Goal: Task Accomplishment & Management: Use online tool/utility

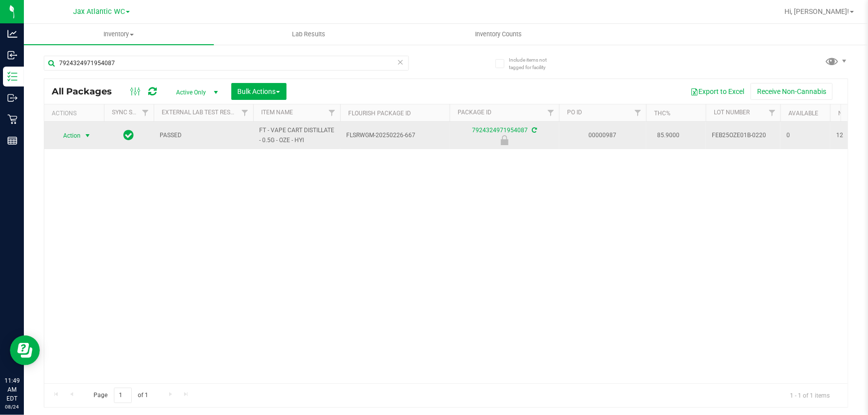
type input "7924324971954087"
click at [72, 138] on span "Action" at bounding box center [67, 136] width 27 height 14
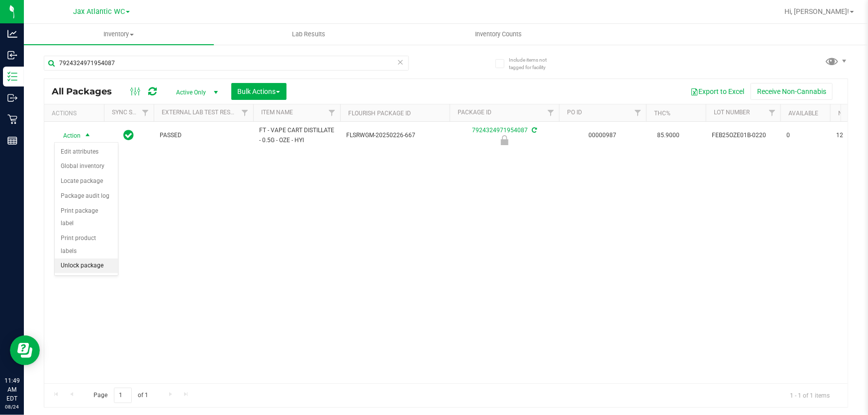
click at [75, 259] on li "Unlock package" at bounding box center [86, 266] width 63 height 15
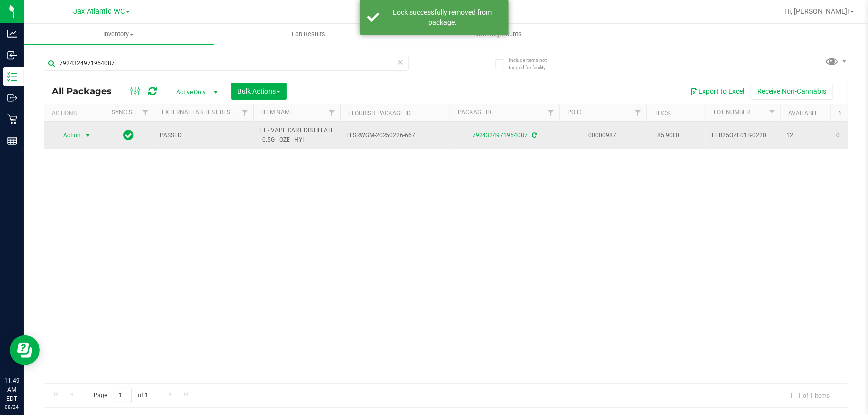
click at [72, 134] on span "Action" at bounding box center [67, 135] width 27 height 14
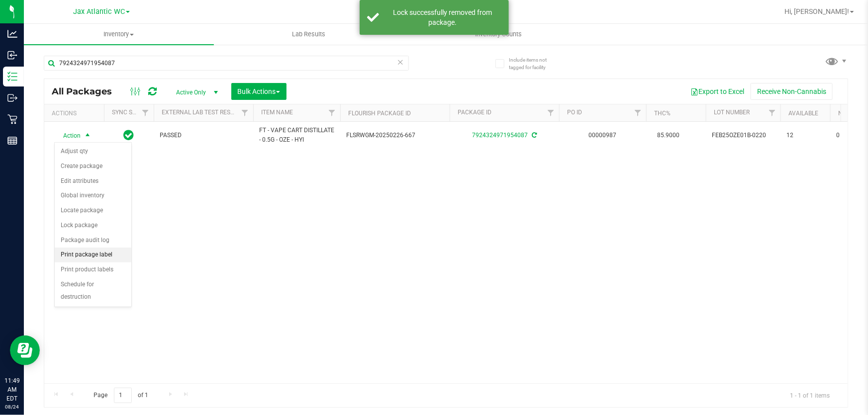
click at [81, 257] on li "Print package label" at bounding box center [93, 255] width 77 height 15
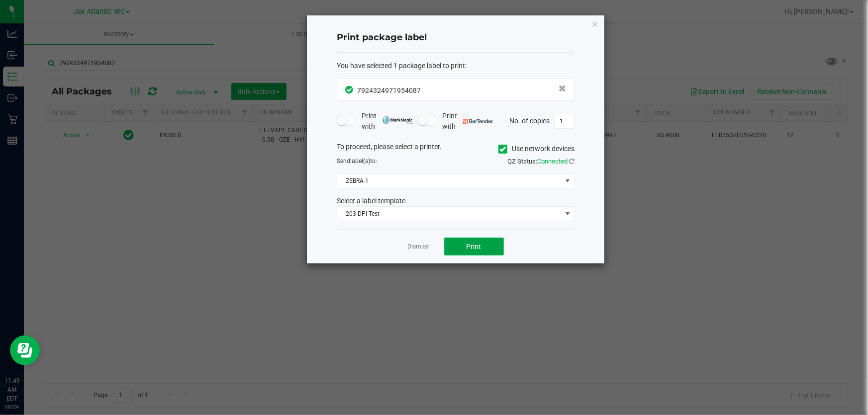
click at [472, 248] on span "Print" at bounding box center [474, 247] width 15 height 8
click at [413, 245] on link "Dismiss" at bounding box center [418, 247] width 21 height 8
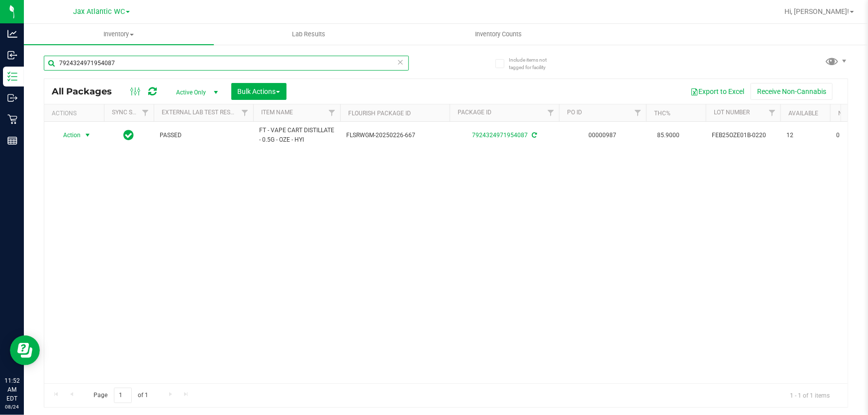
click at [170, 65] on input "7924324971954087" at bounding box center [226, 63] width 365 height 15
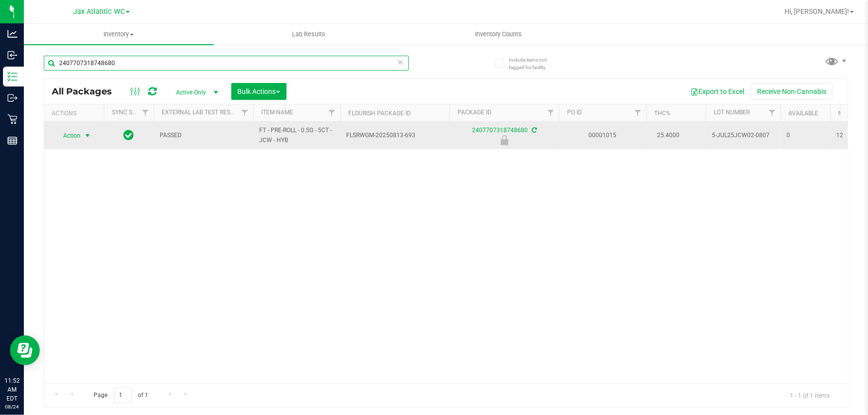
type input "2407707318748680"
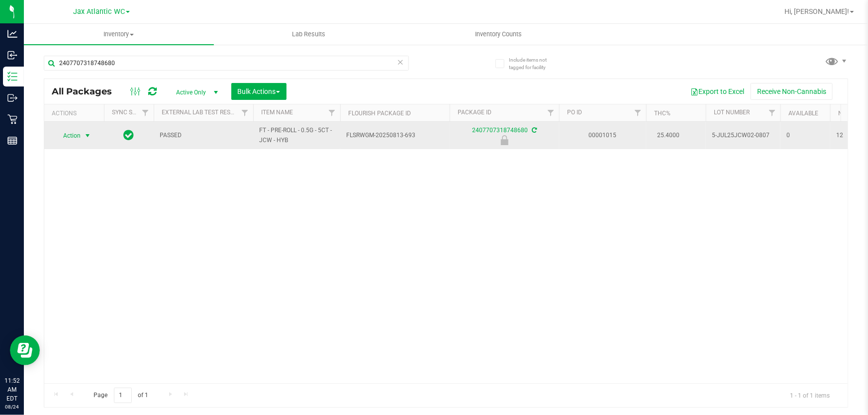
click at [82, 133] on span "select" at bounding box center [88, 136] width 12 height 14
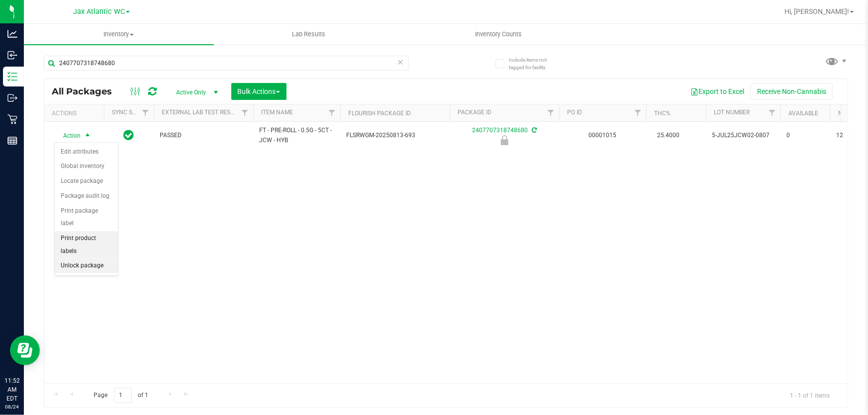
click at [99, 259] on li "Unlock package" at bounding box center [86, 266] width 63 height 15
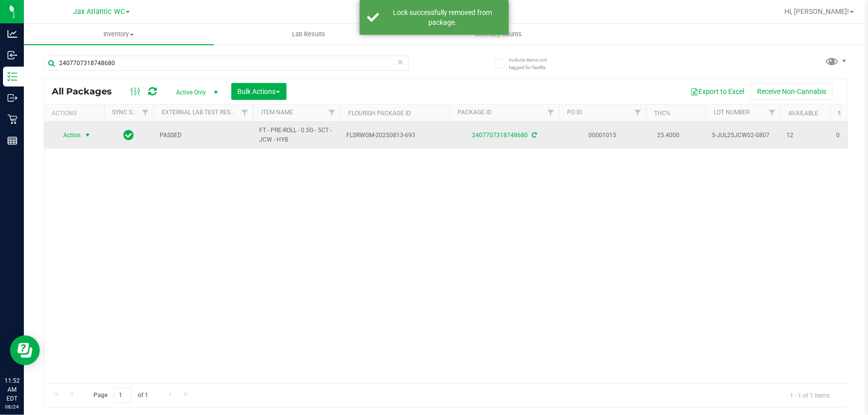
click at [77, 136] on span "Action" at bounding box center [67, 135] width 27 height 14
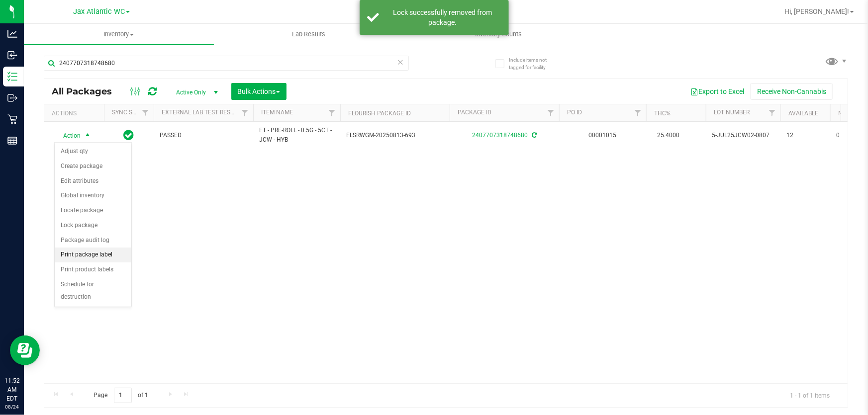
click at [109, 260] on li "Print package label" at bounding box center [93, 255] width 77 height 15
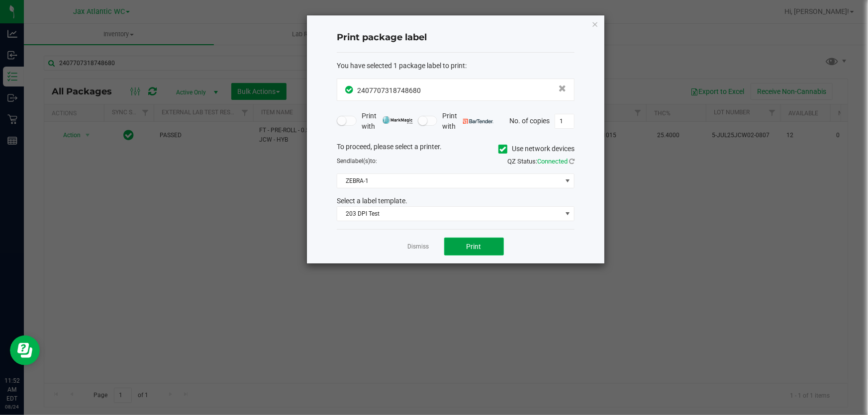
click at [461, 250] on button "Print" at bounding box center [474, 247] width 60 height 18
click at [596, 20] on icon "button" at bounding box center [594, 24] width 7 height 12
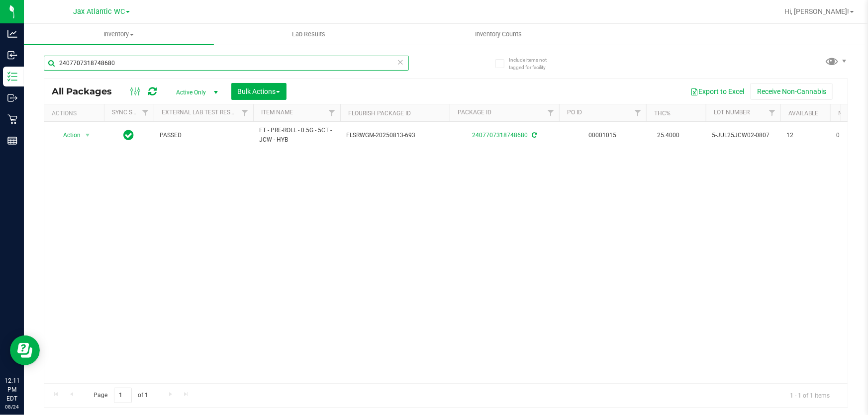
click at [92, 61] on input "2407707318748680" at bounding box center [226, 63] width 365 height 15
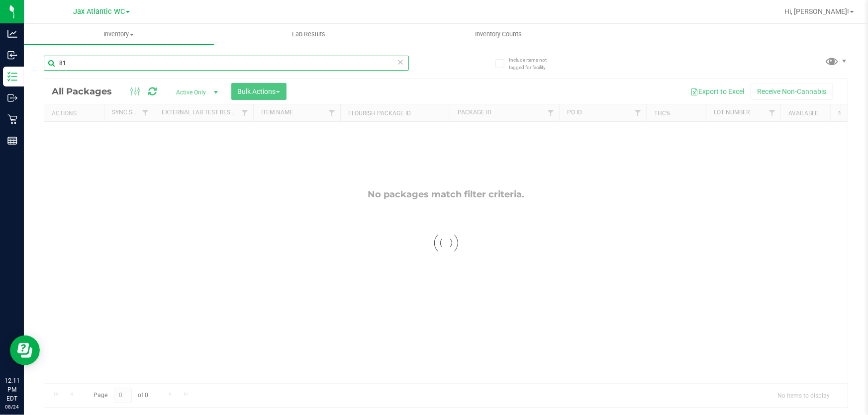
type input "8"
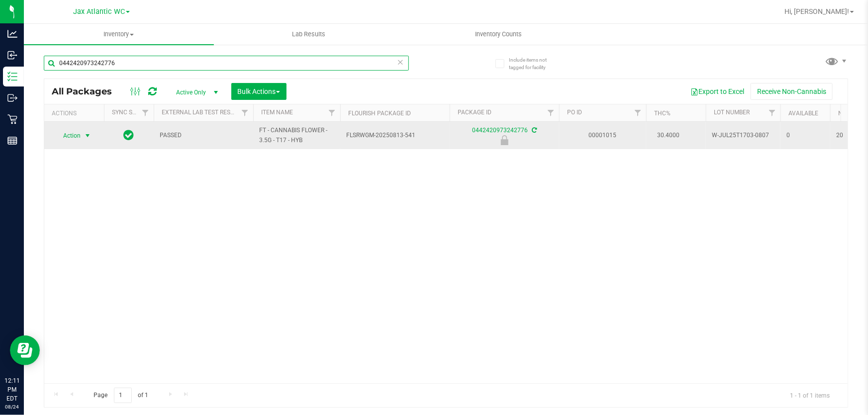
type input "0442420973242776"
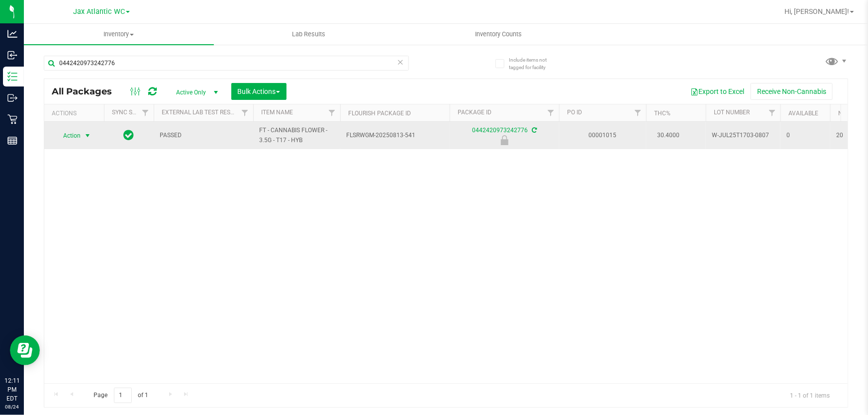
click at [64, 135] on span "Action" at bounding box center [67, 136] width 27 height 14
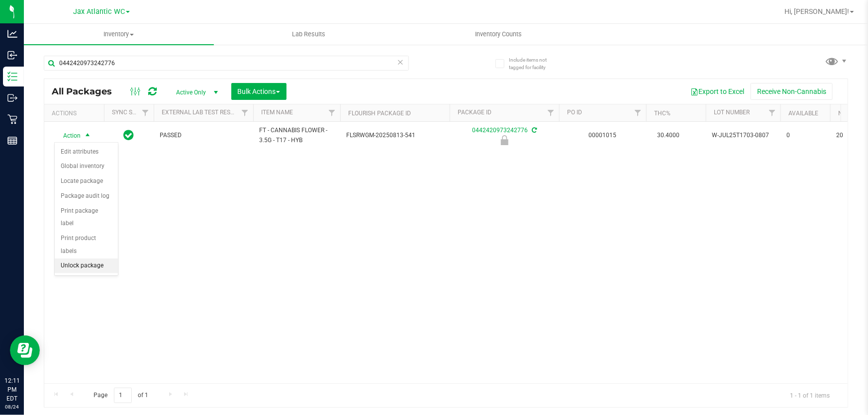
click at [74, 259] on li "Unlock package" at bounding box center [86, 266] width 63 height 15
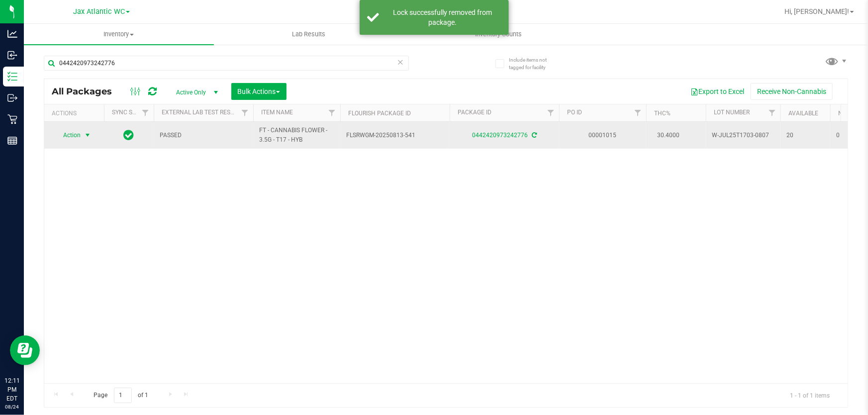
click at [77, 131] on span "Action" at bounding box center [67, 135] width 27 height 14
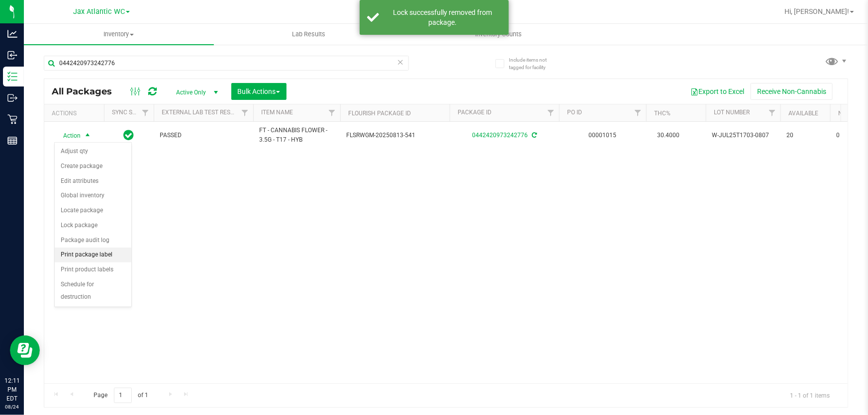
click at [76, 251] on li "Print package label" at bounding box center [93, 255] width 77 height 15
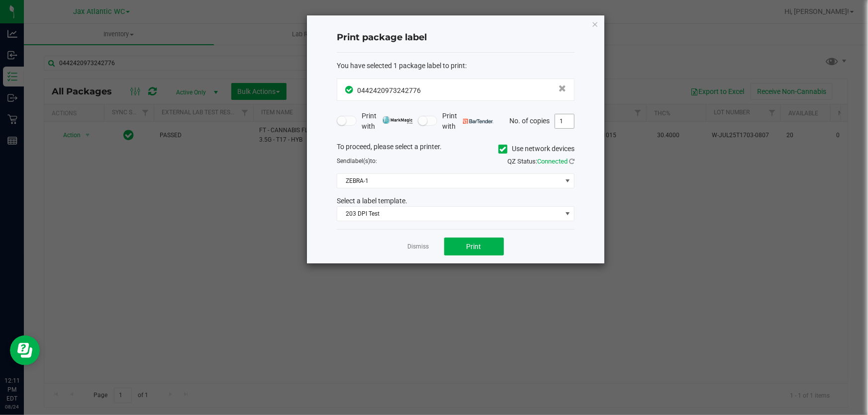
click at [568, 119] on input "1" at bounding box center [564, 121] width 19 height 14
type input "2"
click at [482, 247] on button "Print" at bounding box center [474, 247] width 60 height 18
